Goal: Task Accomplishment & Management: Manage account settings

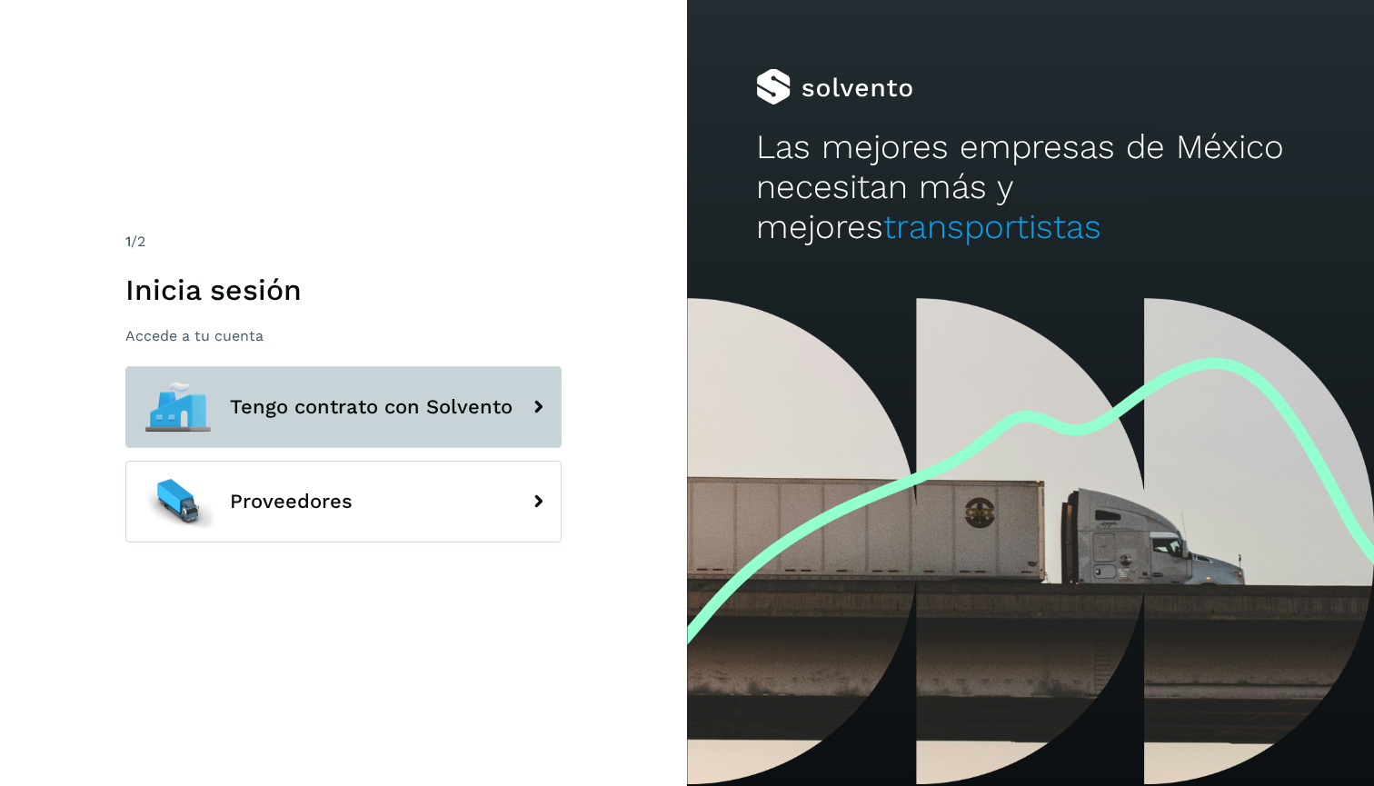
click at [405, 425] on button "Tengo contrato con Solvento" at bounding box center [343, 407] width 436 height 82
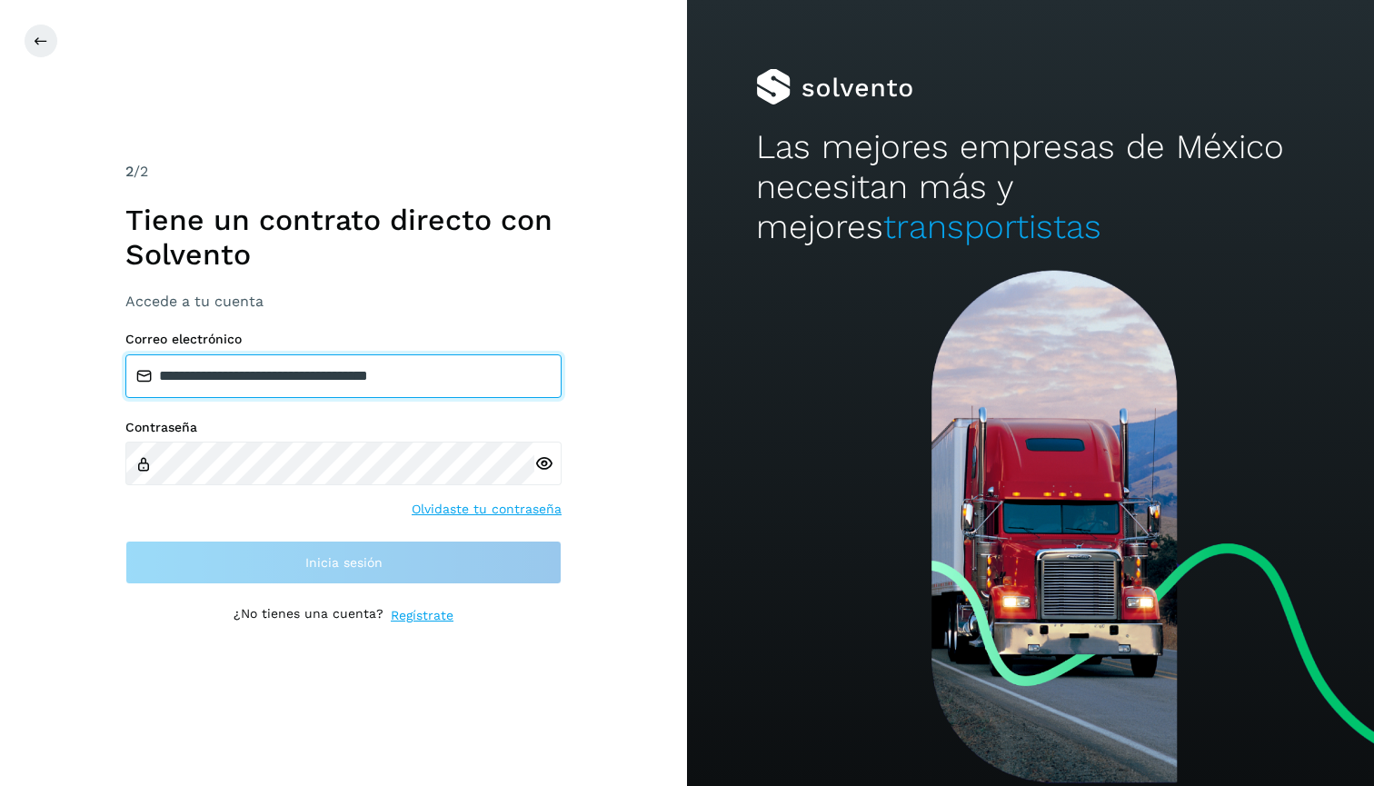
type input "**********"
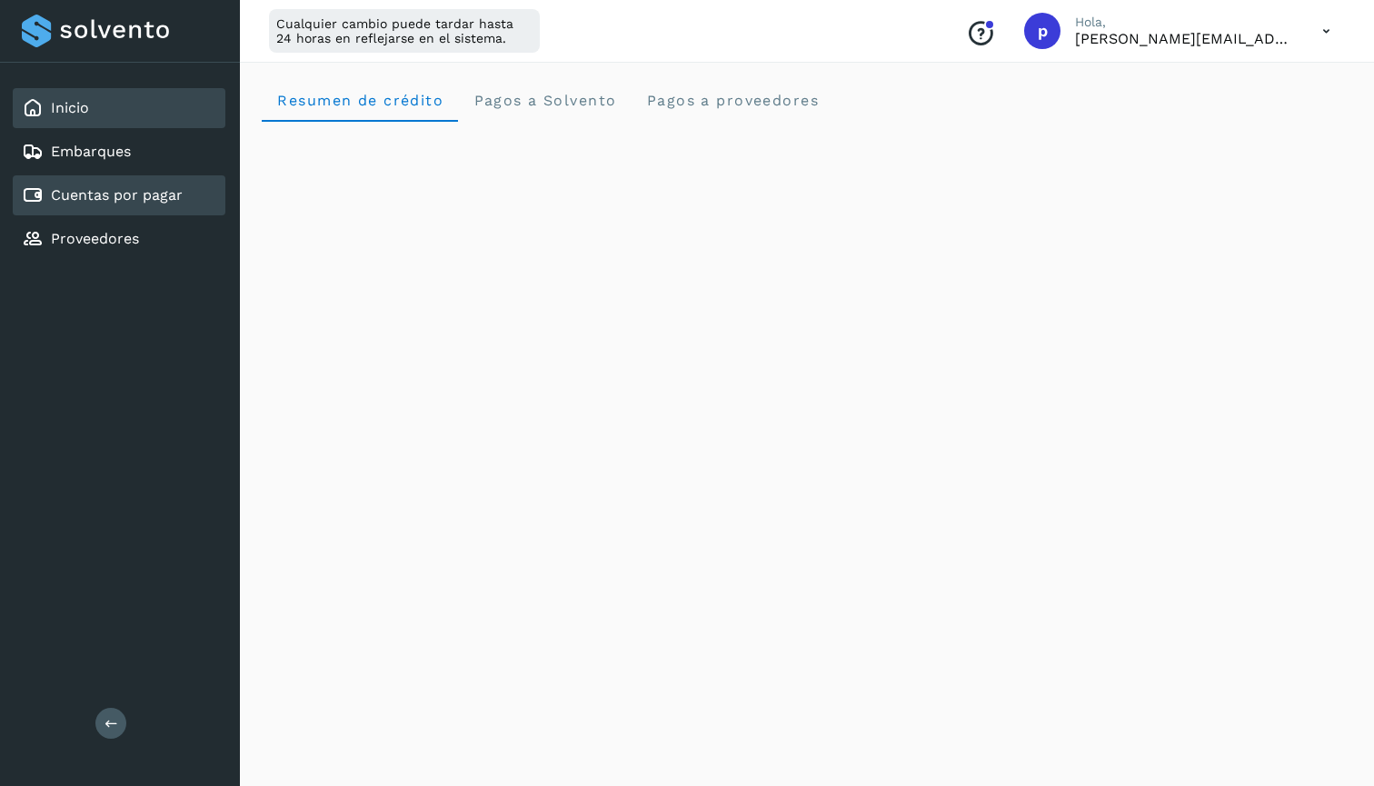
click at [122, 187] on link "Cuentas por pagar" at bounding box center [117, 194] width 132 height 17
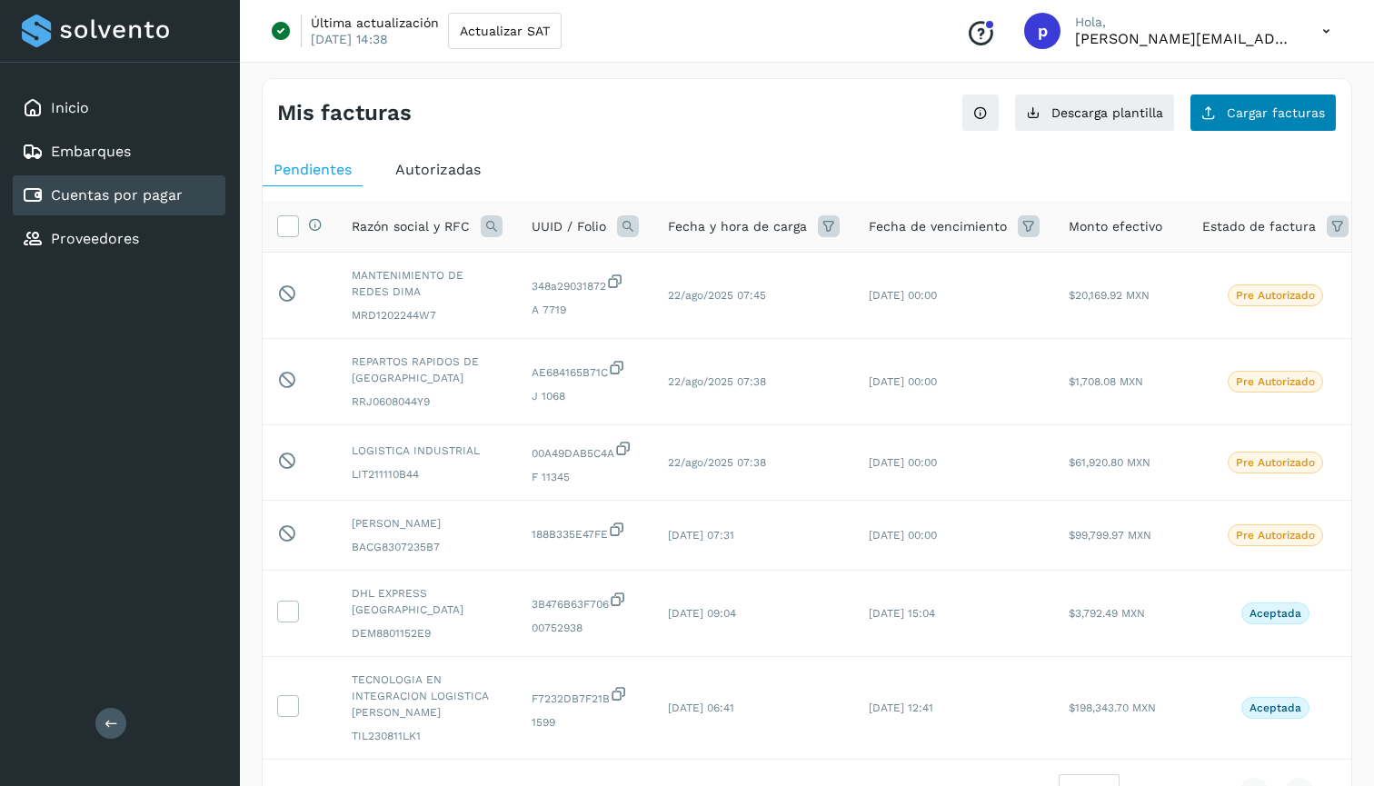
click at [1306, 100] on button "Cargar facturas" at bounding box center [1263, 113] width 147 height 38
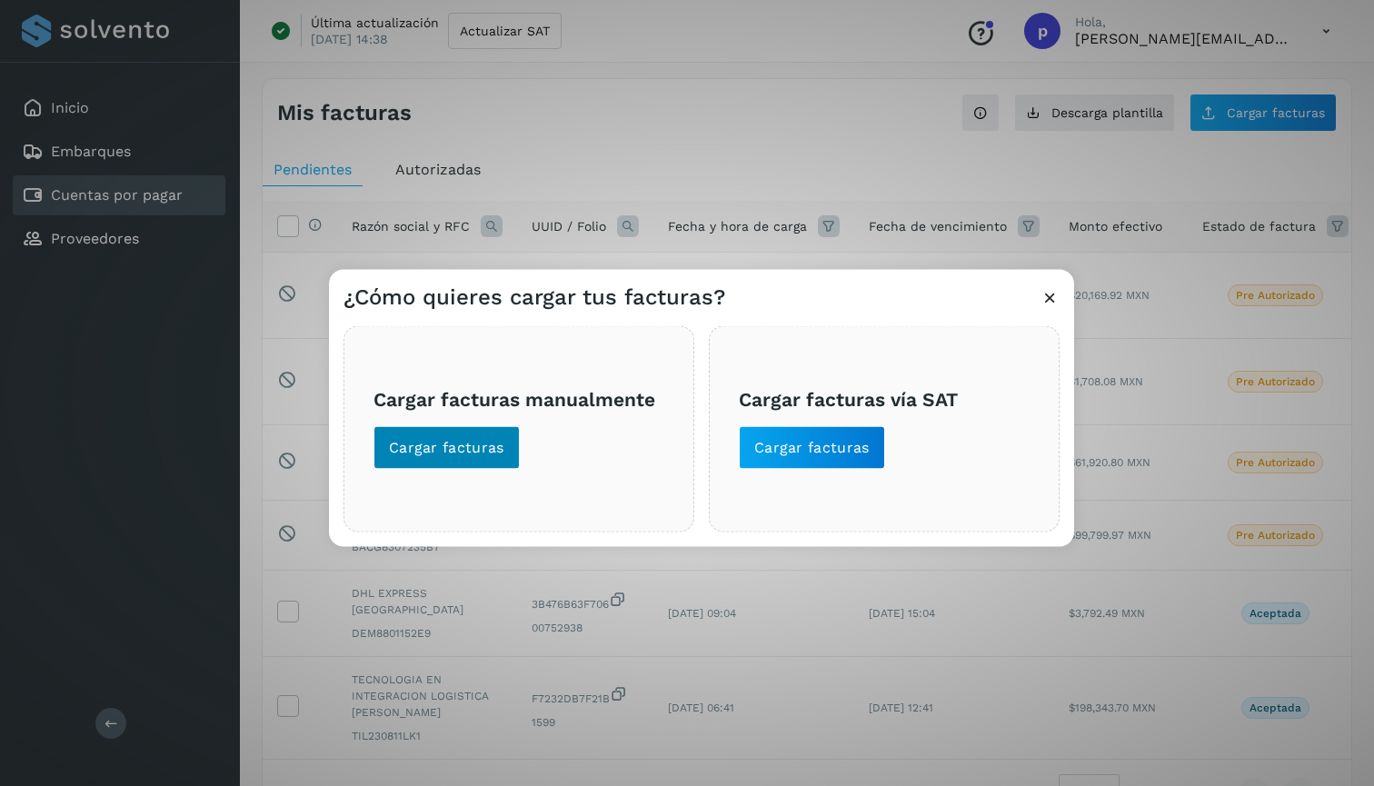
click at [466, 433] on button "Cargar facturas" at bounding box center [447, 447] width 146 height 44
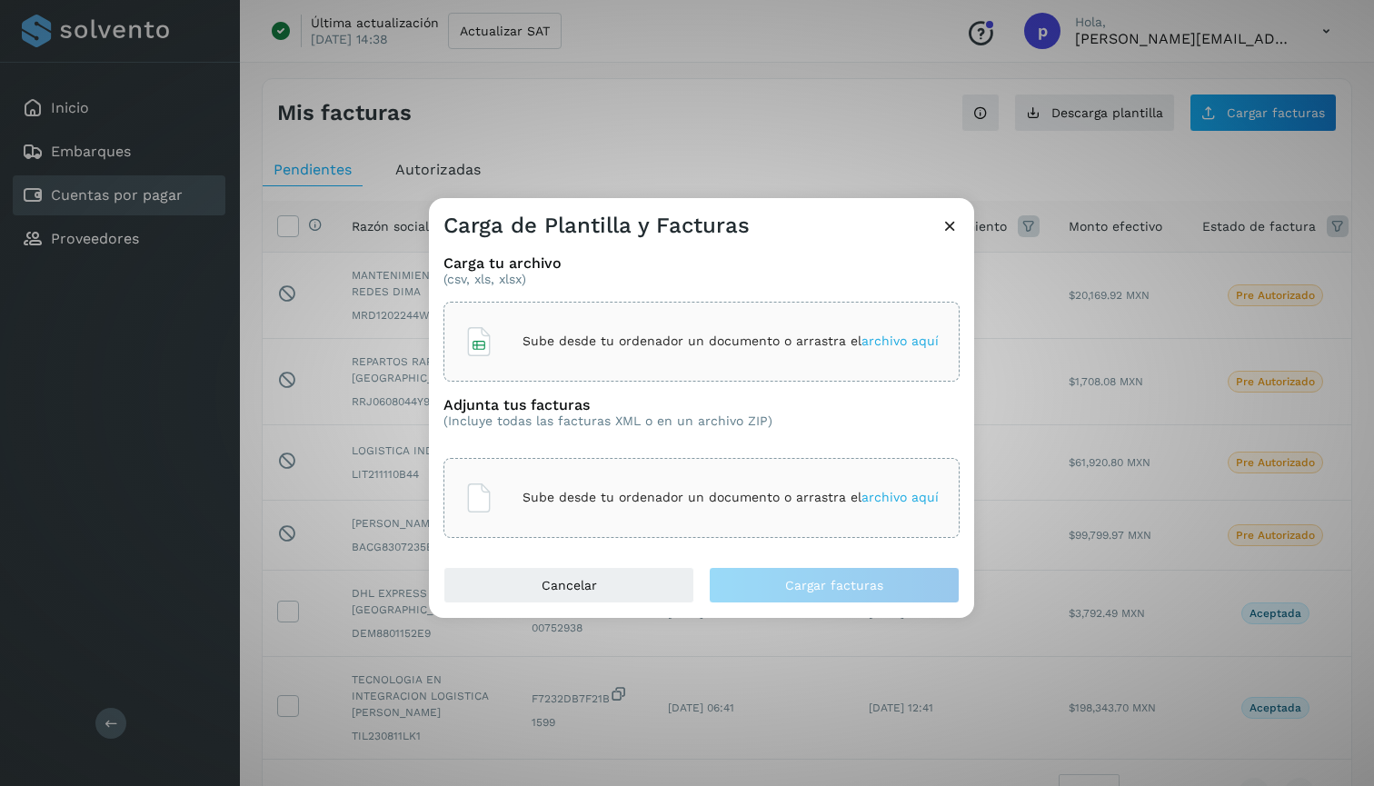
click at [576, 329] on div "Sube desde tu ordenador un documento o arrastra el archivo aquí" at bounding box center [702, 341] width 474 height 49
click at [805, 501] on p "Sube desde tu ordenador un documento o arrastra el archivo aquí" at bounding box center [731, 497] width 416 height 15
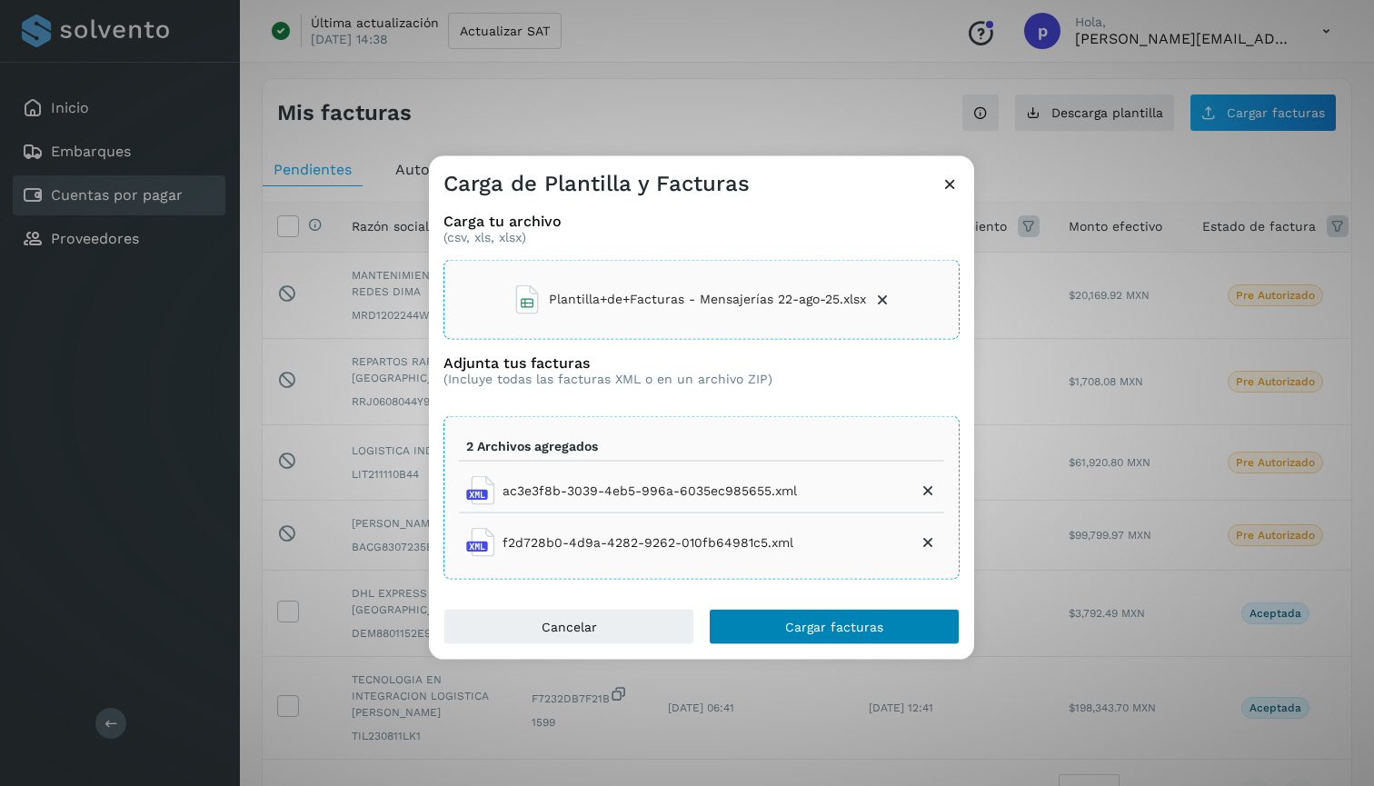
click at [834, 616] on button "Cargar facturas" at bounding box center [834, 627] width 251 height 36
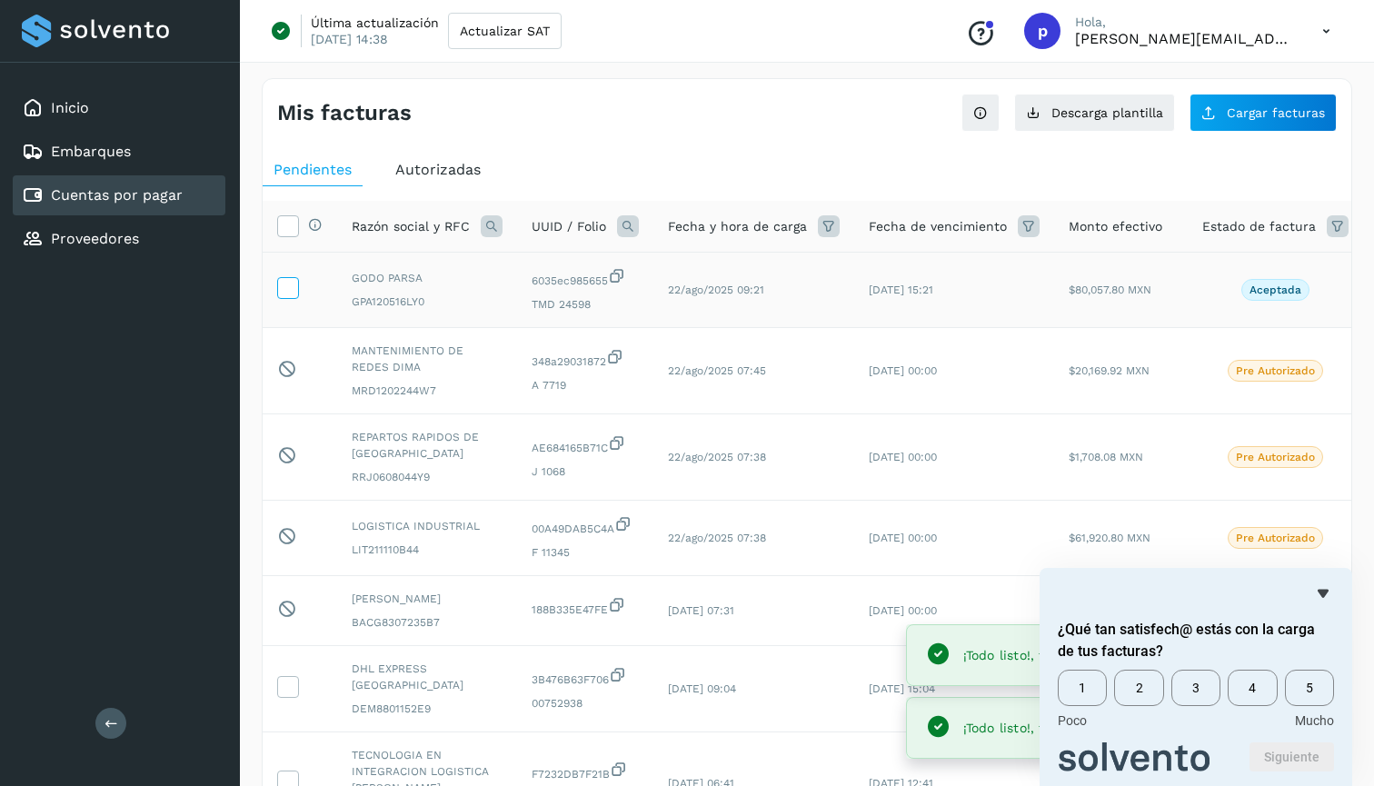
click at [287, 283] on icon at bounding box center [287, 286] width 19 height 19
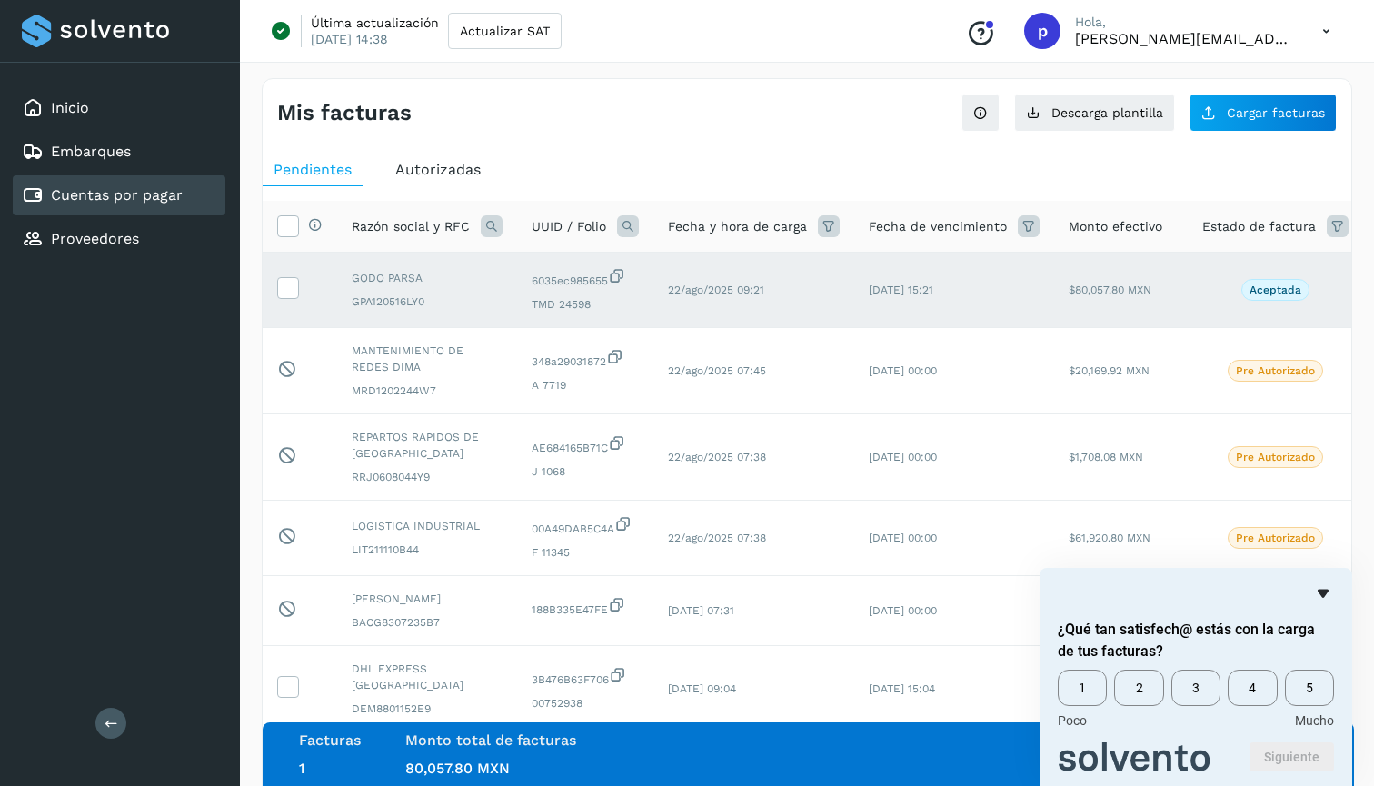
click at [1326, 595] on icon "Ocultar encuesta" at bounding box center [1324, 594] width 22 height 22
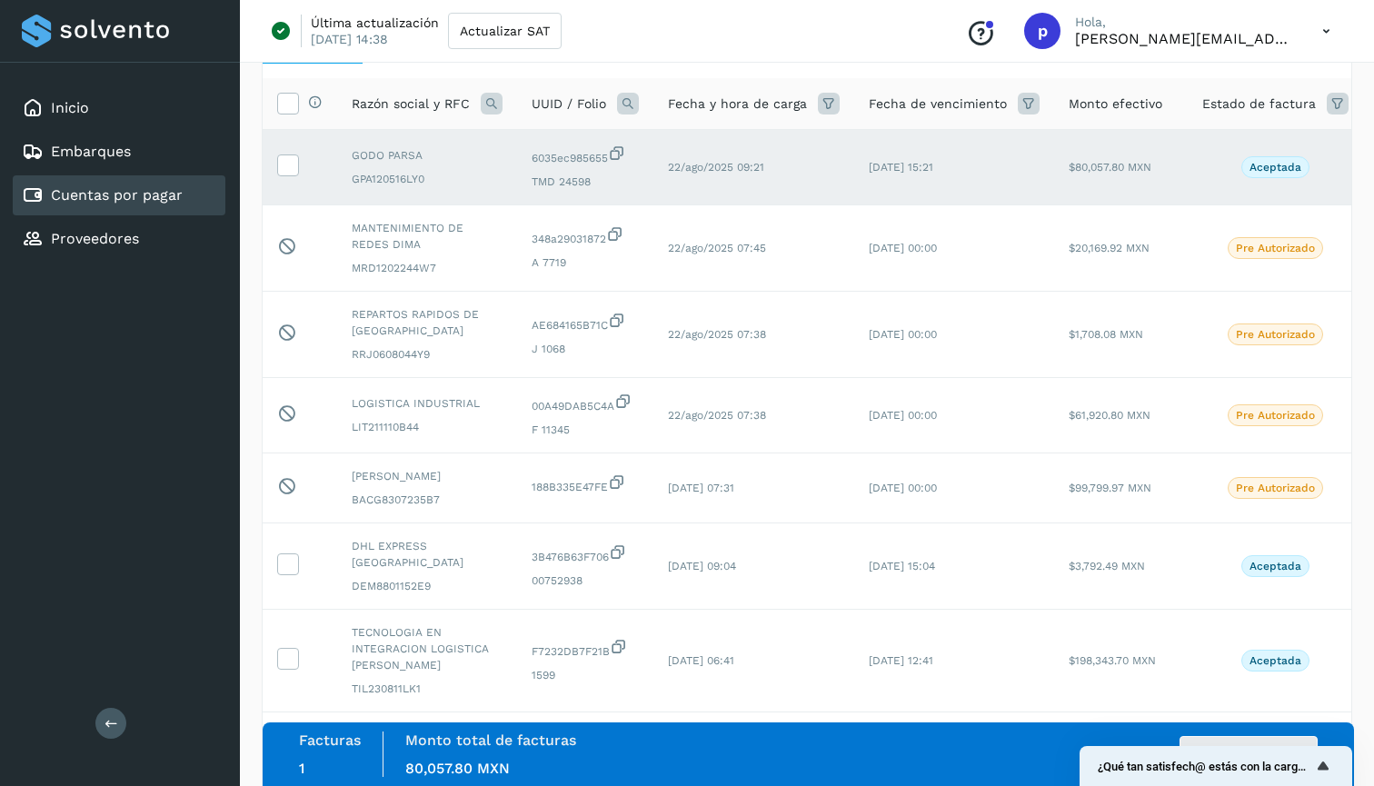
scroll to position [127, 0]
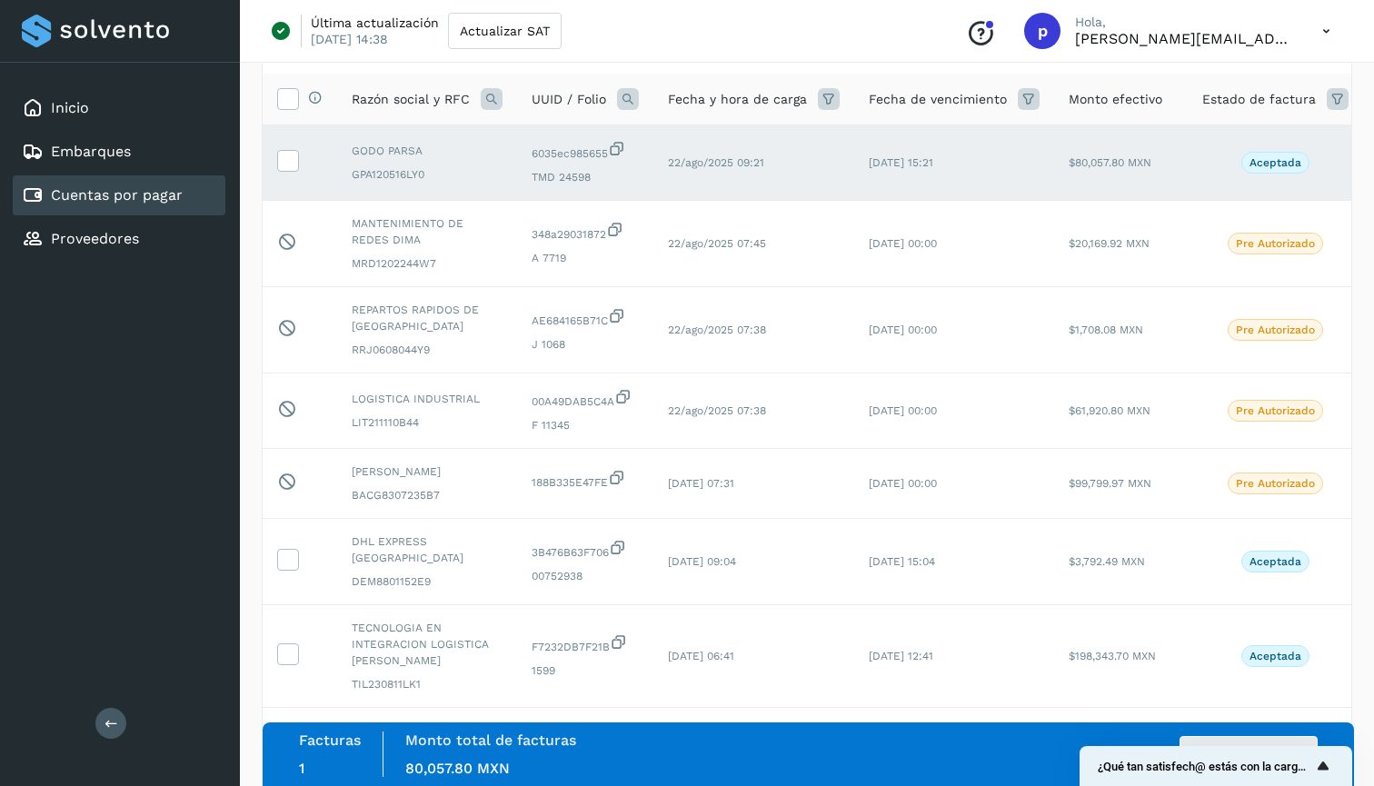
click at [1324, 765] on icon "Mostrar encuesta - ¿Qué tan satisfech@ estás con la carga de tus facturas?" at bounding box center [1323, 766] width 11 height 8
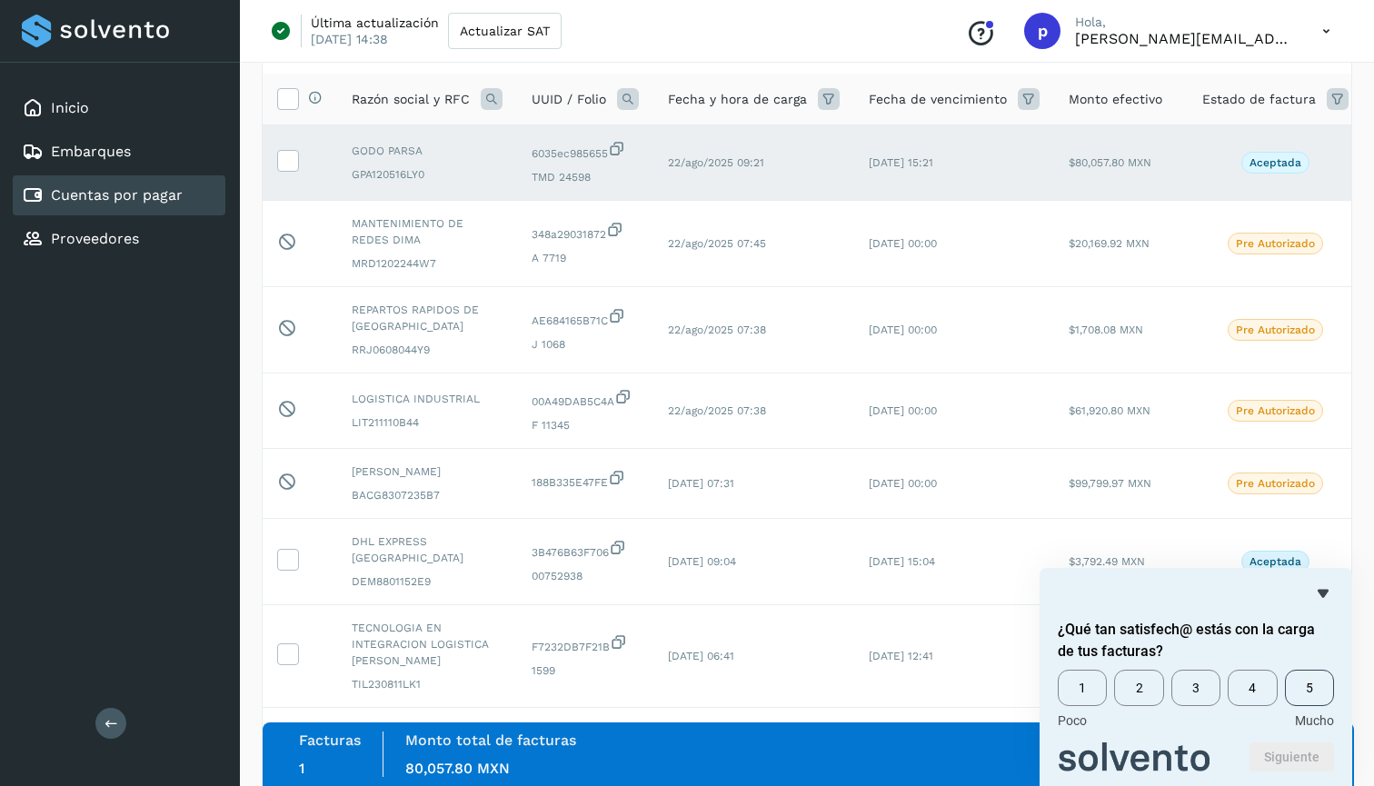
click at [1304, 689] on span "5" at bounding box center [1309, 688] width 49 height 36
click at [1300, 753] on button "Siguiente" at bounding box center [1292, 757] width 85 height 29
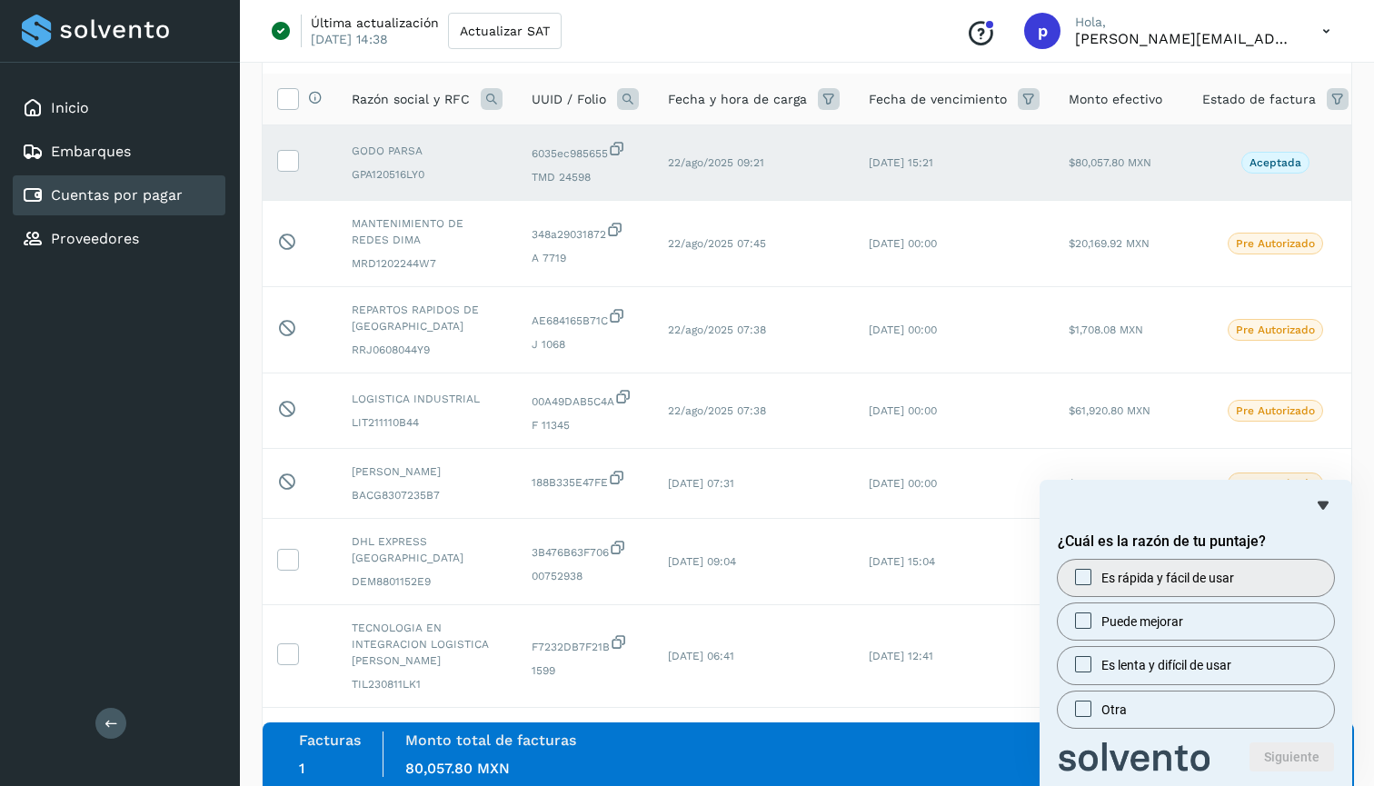
click at [1243, 584] on label "Es rápida y fácil de usar" at bounding box center [1196, 578] width 276 height 36
click at [1289, 761] on button "Siguiente" at bounding box center [1292, 757] width 85 height 29
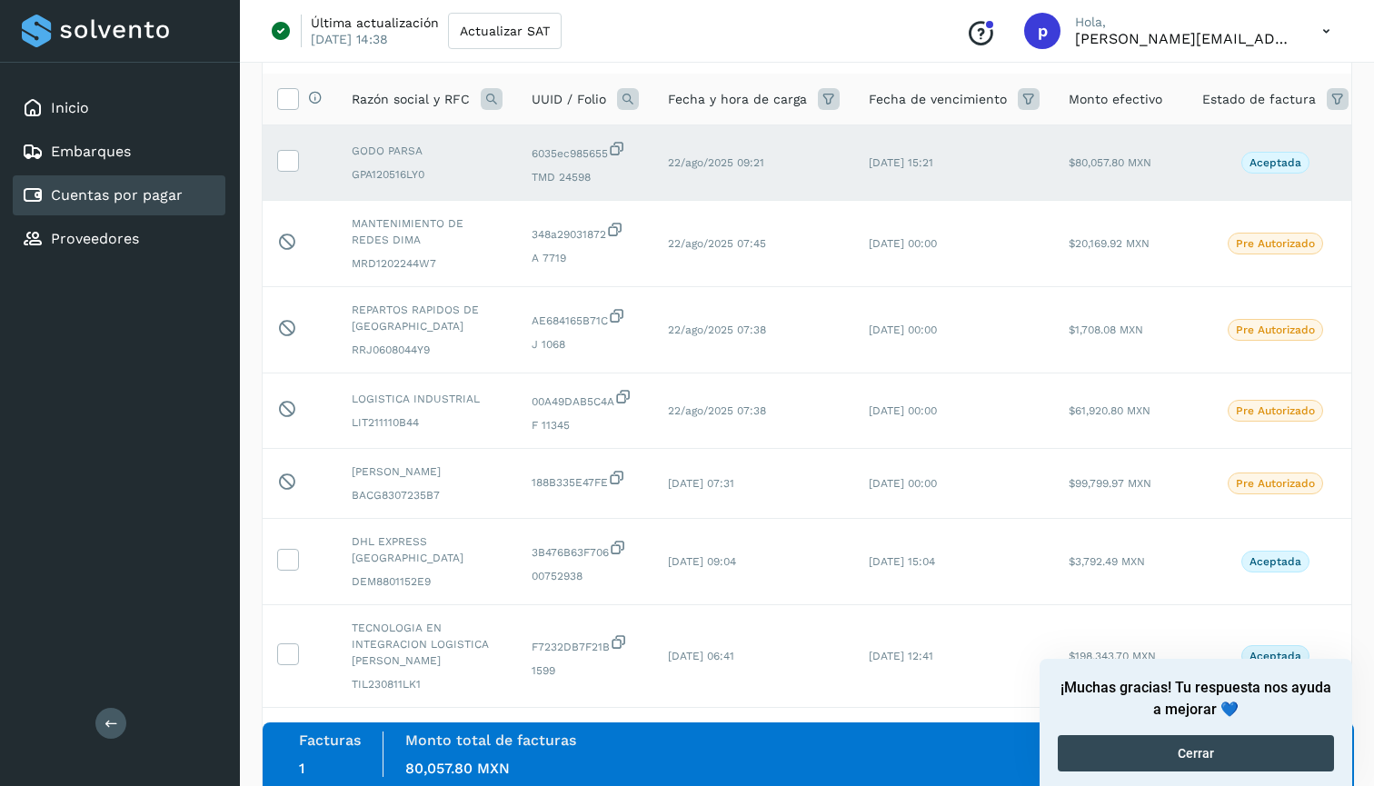
click at [1289, 761] on button "Cerrar" at bounding box center [1196, 753] width 276 height 36
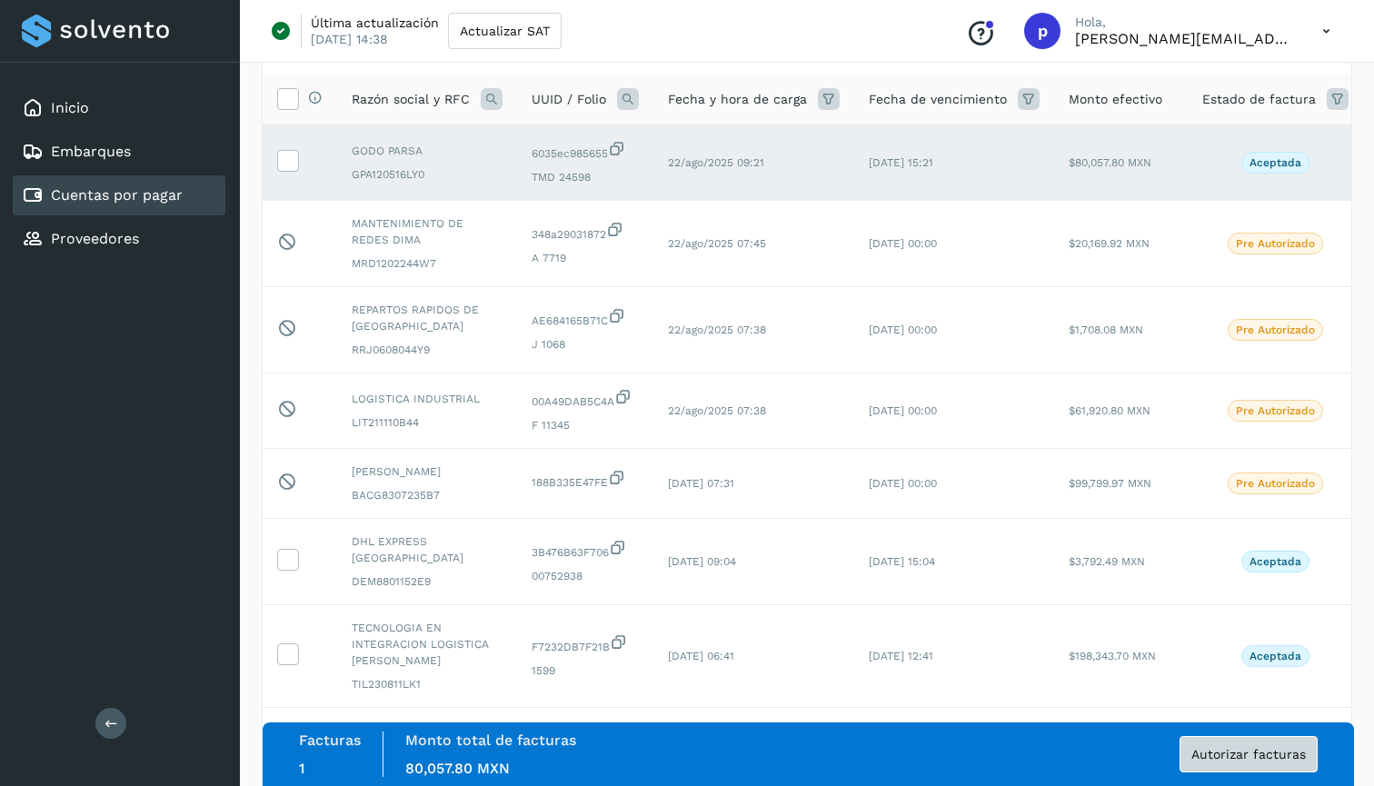
click at [1254, 756] on span "Autorizar facturas" at bounding box center [1249, 754] width 115 height 13
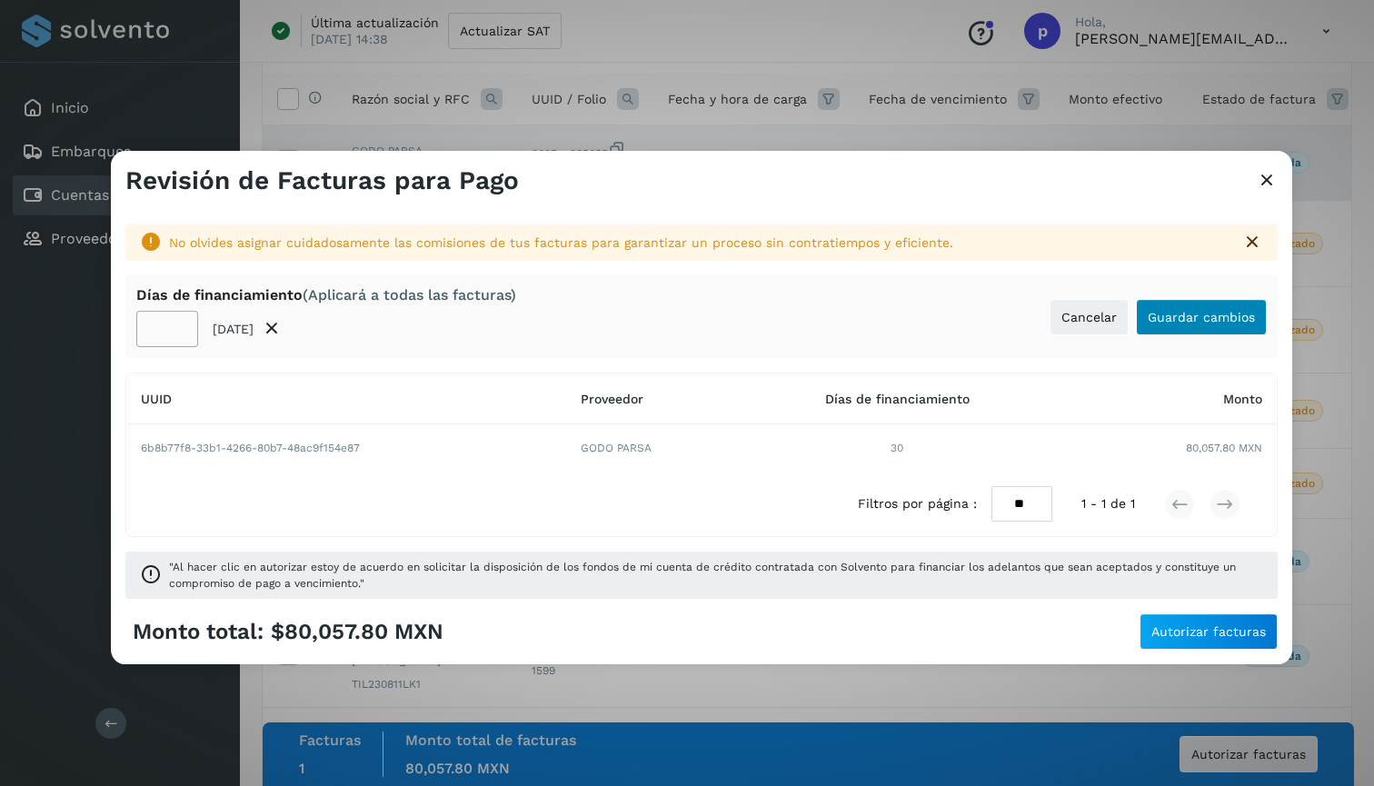
click at [1179, 319] on span "Guardar cambios" at bounding box center [1201, 317] width 107 height 13
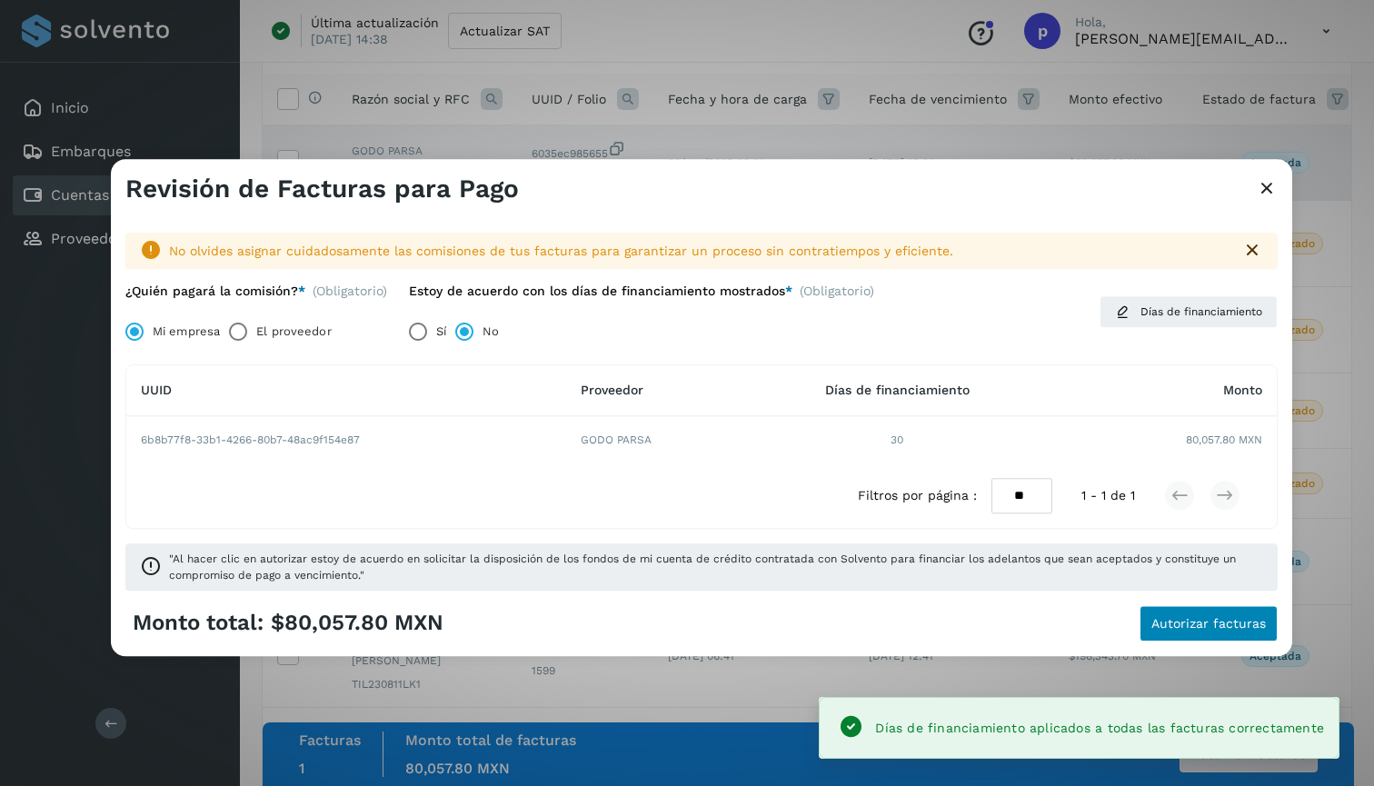
click at [1234, 619] on span "Autorizar facturas" at bounding box center [1209, 623] width 115 height 13
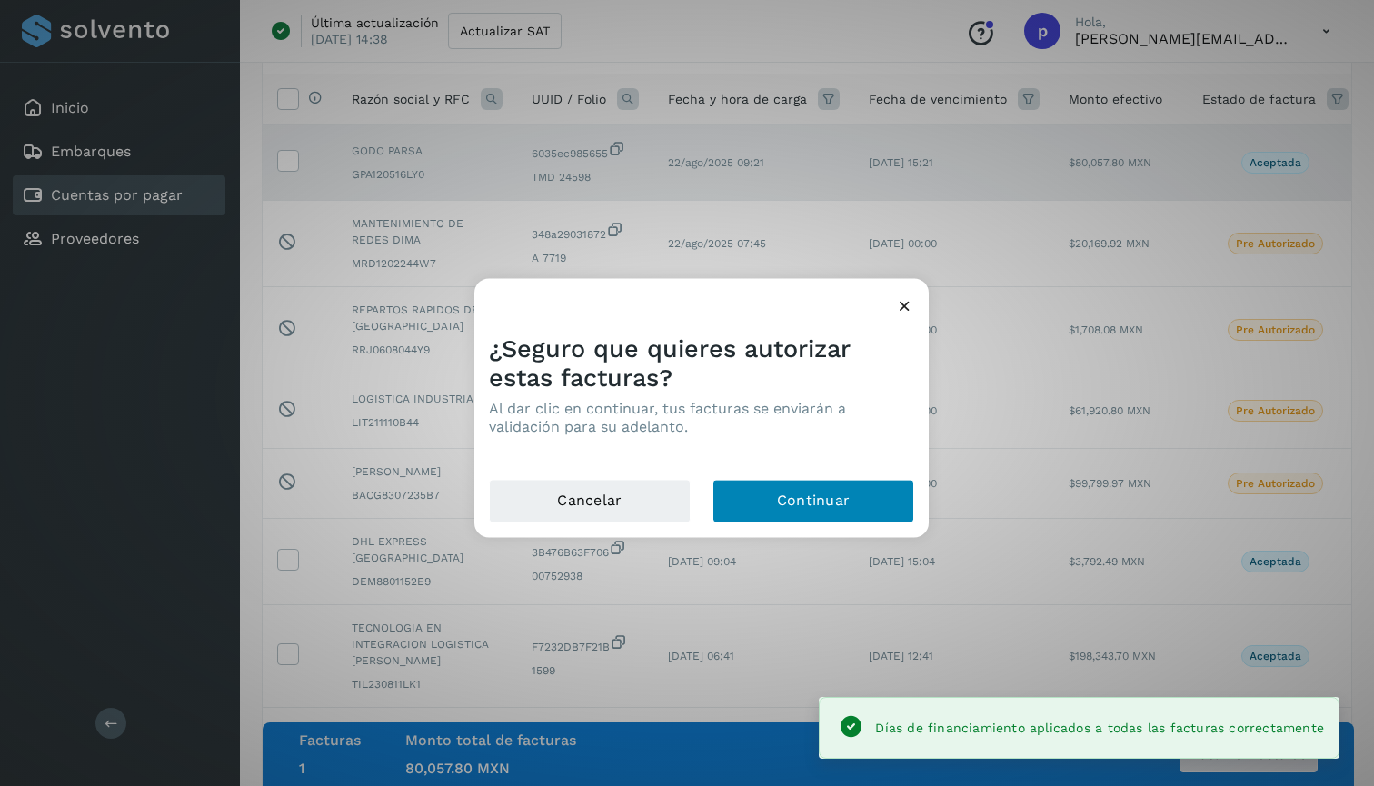
click at [804, 500] on button "Continuar" at bounding box center [814, 501] width 202 height 44
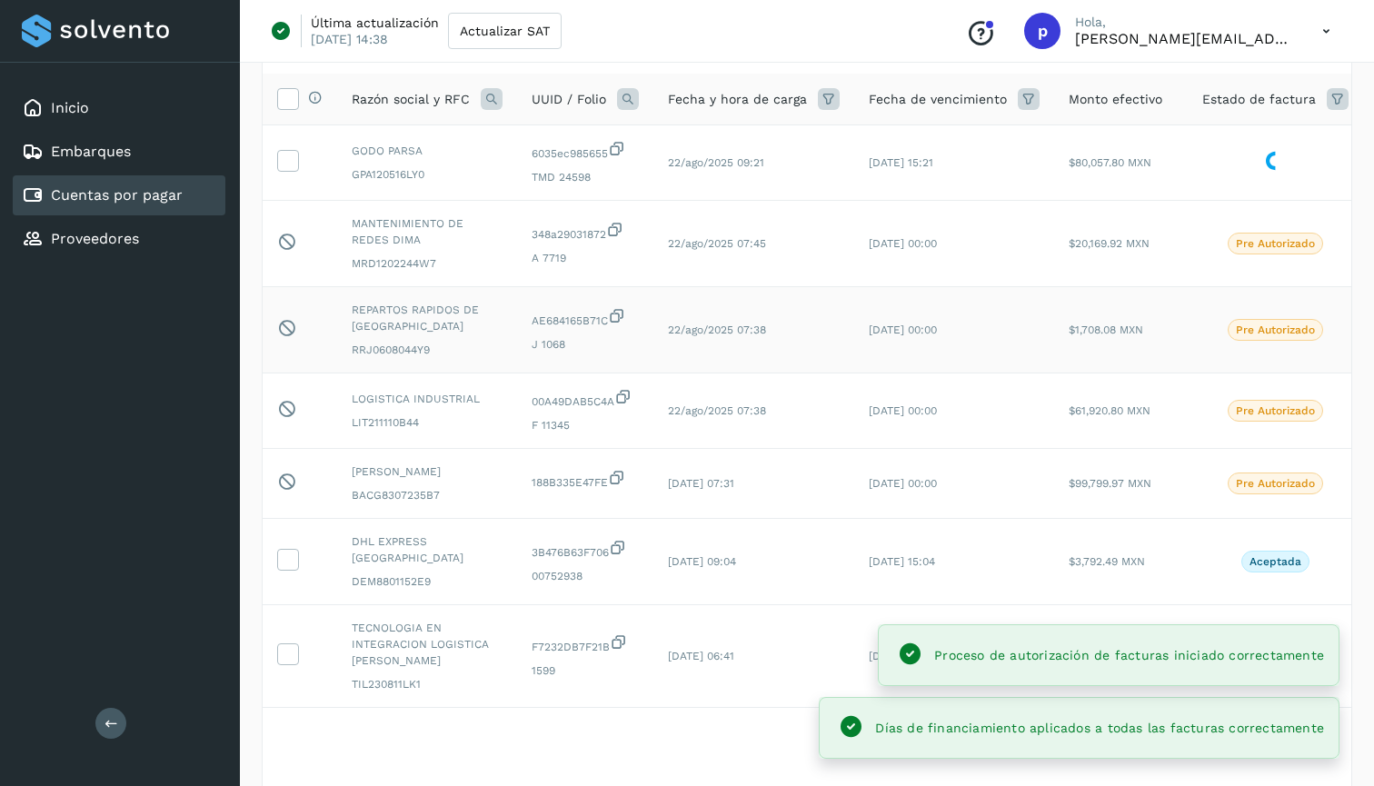
scroll to position [5, 0]
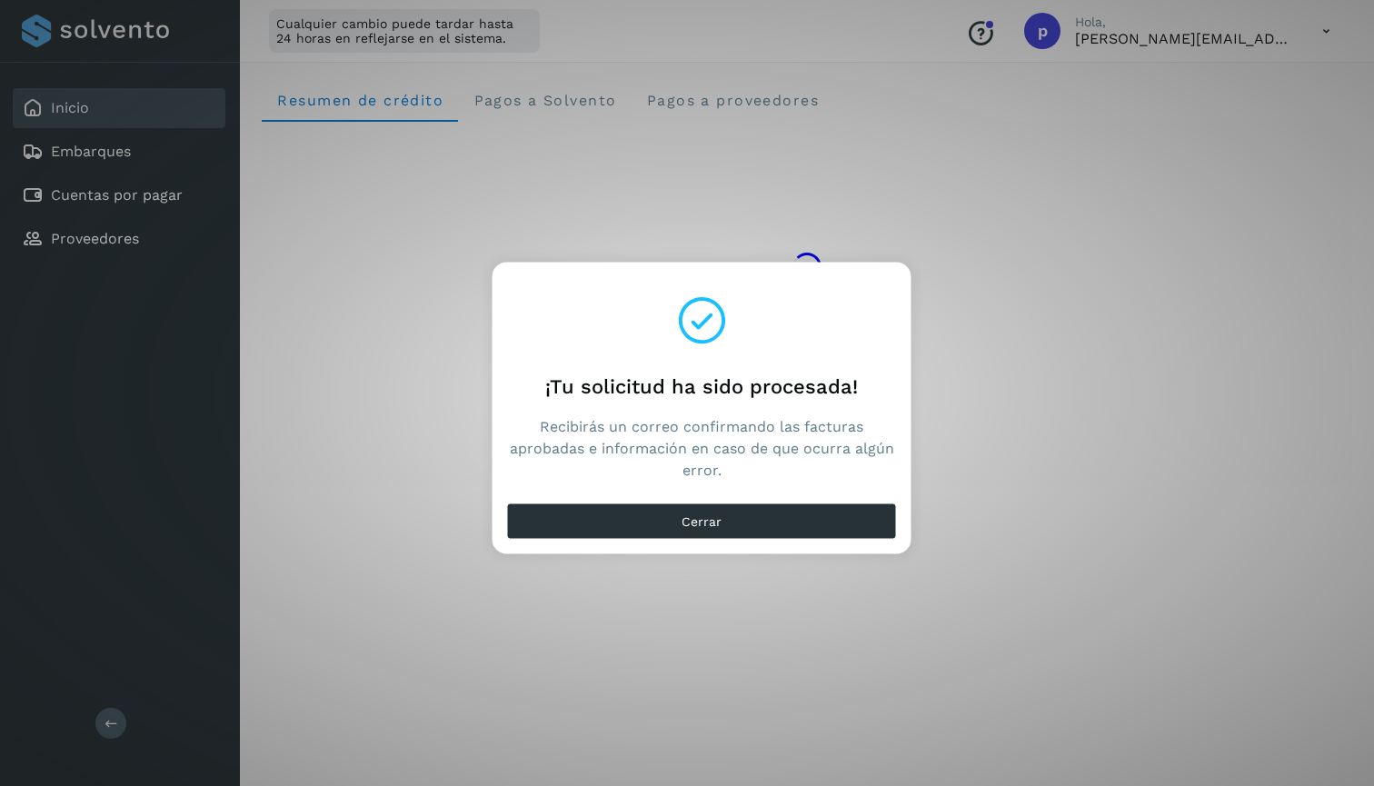
click at [750, 515] on button "Cerrar" at bounding box center [702, 521] width 390 height 36
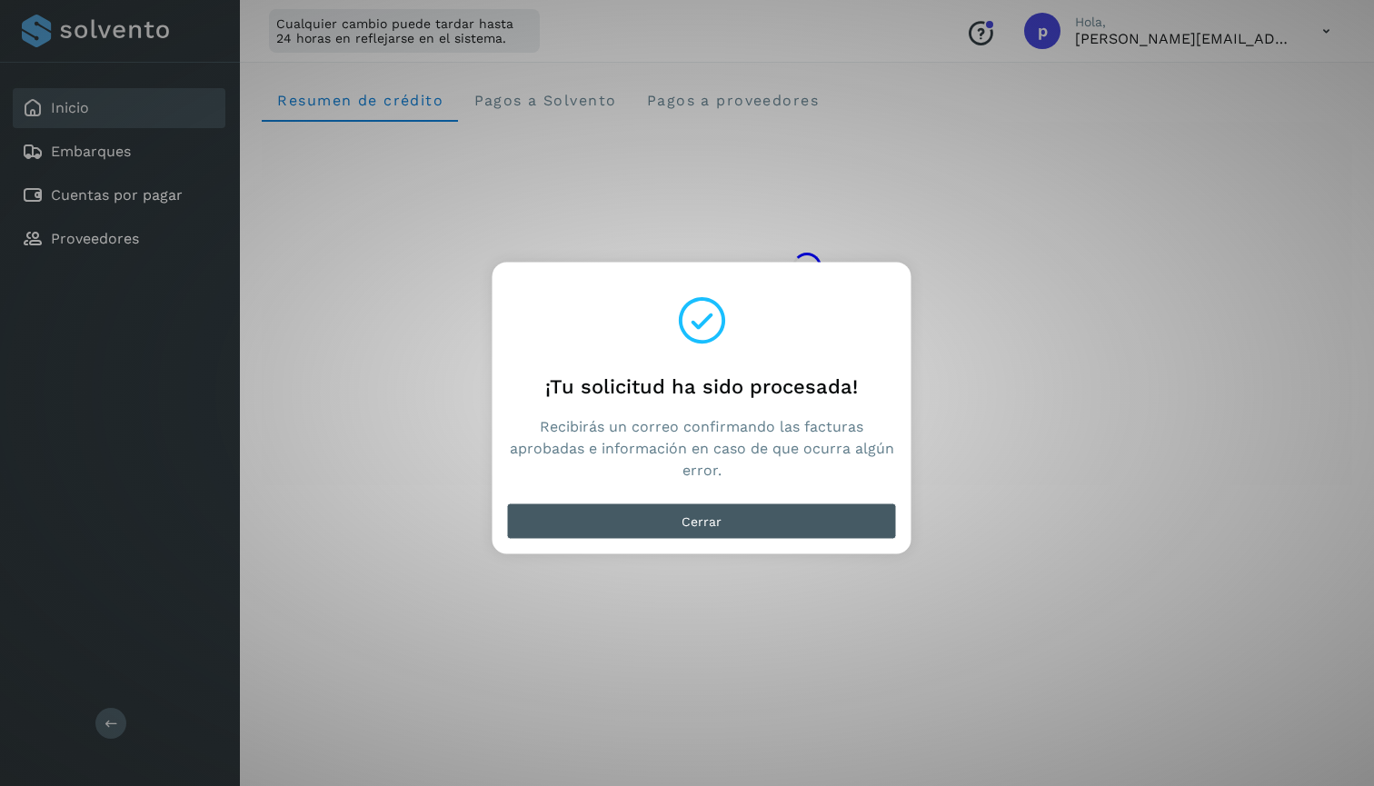
click at [662, 508] on button "Cerrar" at bounding box center [702, 521] width 390 height 36
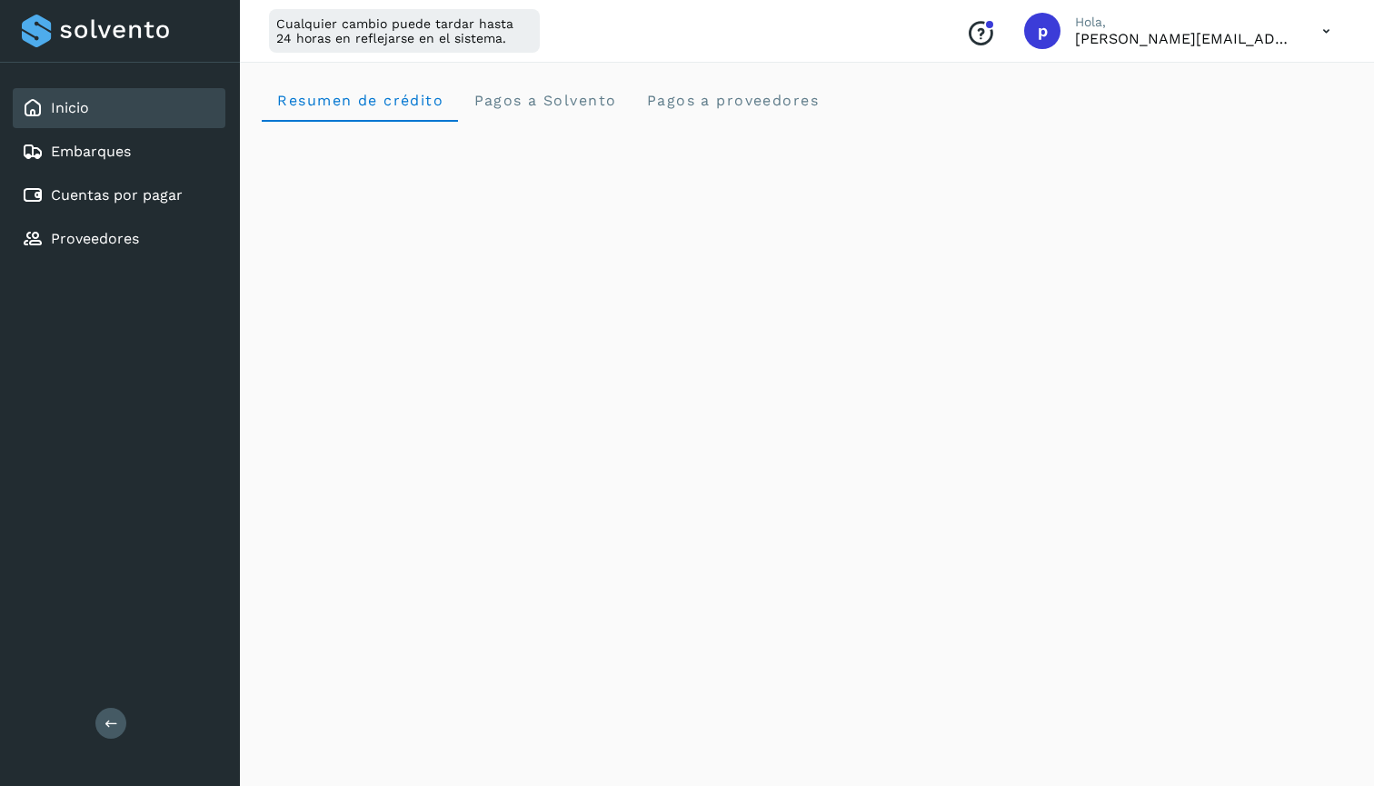
click at [1318, 30] on icon at bounding box center [1326, 31] width 37 height 37
click at [1235, 110] on div "Cerrar sesión" at bounding box center [1236, 117] width 216 height 35
